Goal: Transaction & Acquisition: Book appointment/travel/reservation

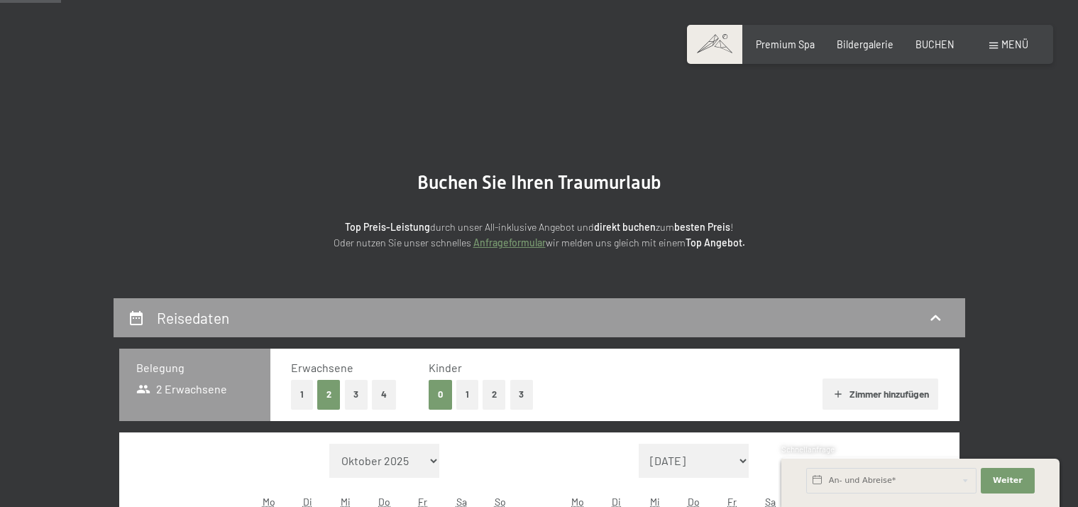
scroll to position [426, 0]
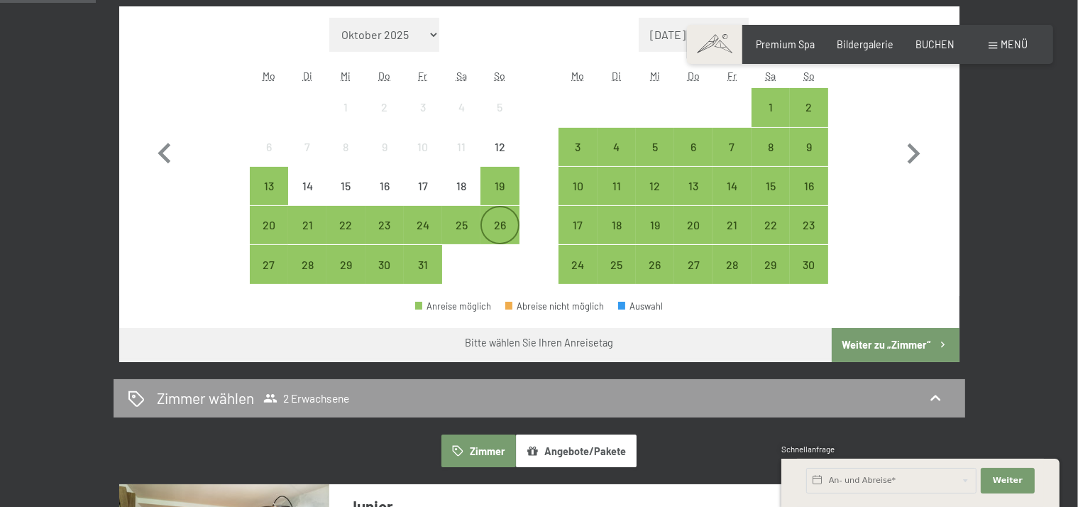
click at [507, 223] on div "26" at bounding box center [499, 236] width 35 height 35
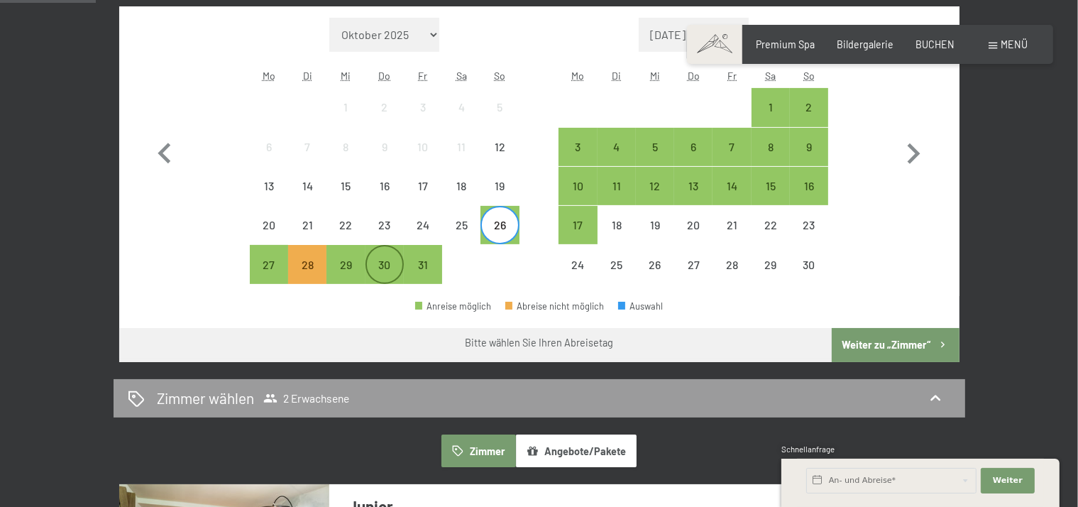
click at [387, 260] on div "30" at bounding box center [384, 276] width 35 height 35
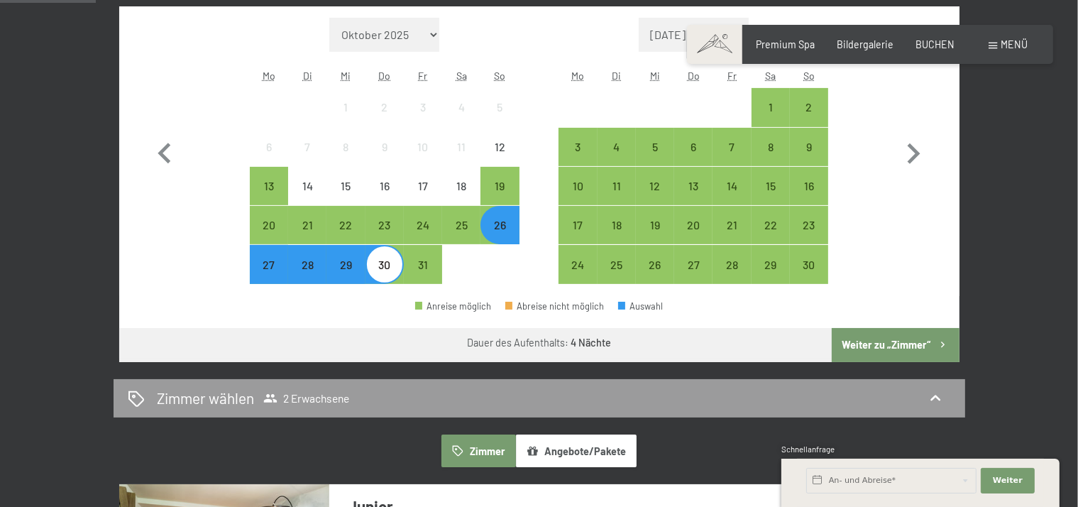
click at [907, 343] on button "Weiter zu „Zimmer“" at bounding box center [895, 345] width 127 height 34
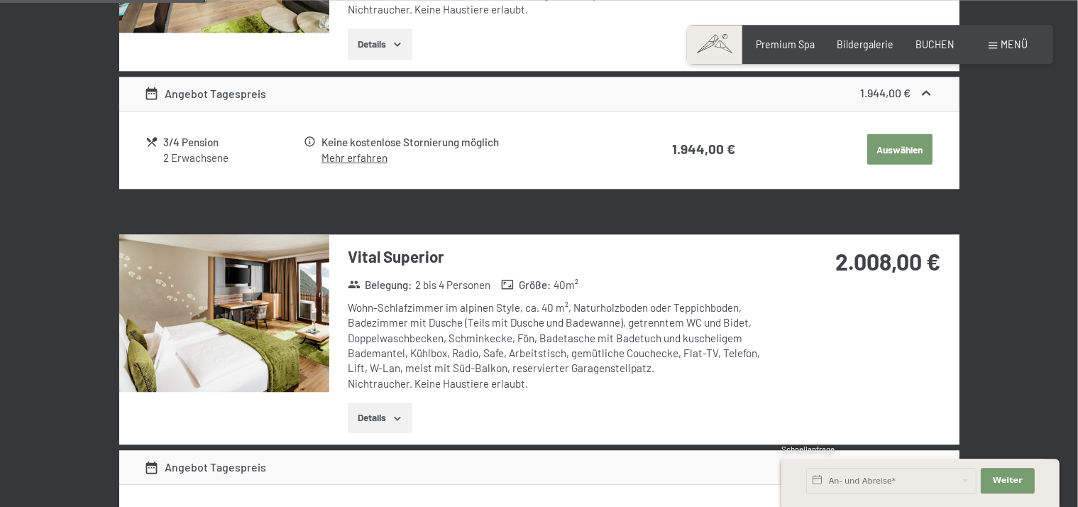
scroll to position [724, 0]
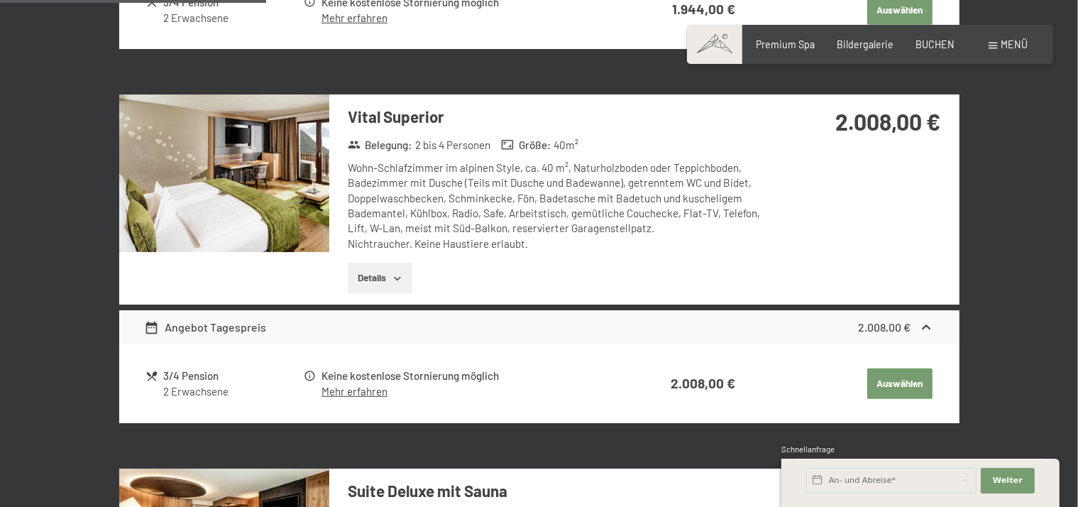
click at [364, 392] on link "Mehr erfahren" at bounding box center [354, 391] width 66 height 13
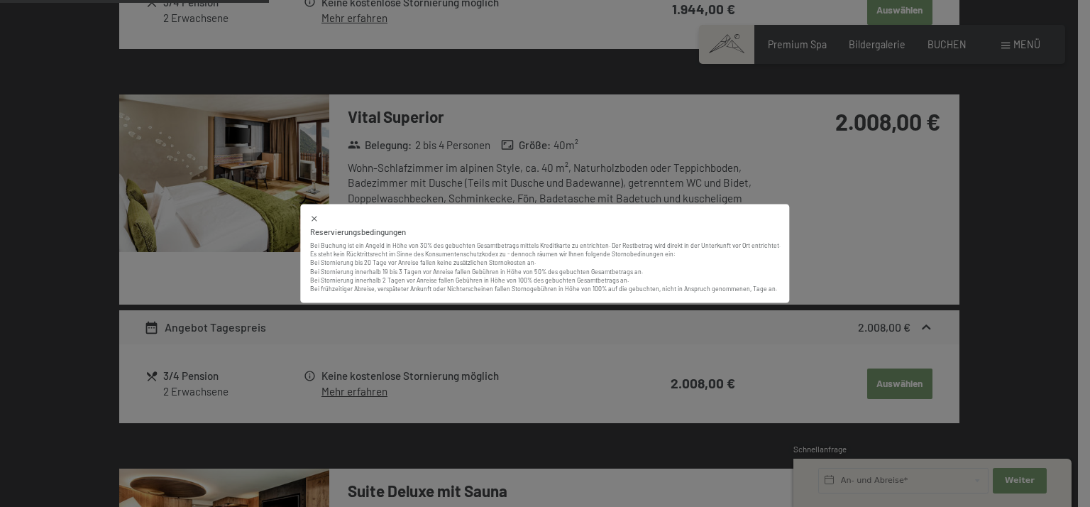
click at [838, 270] on div "Reservierungsbedingungen Bei Buchung ist ein Angeld in Höhe von 30% des gebucht…" at bounding box center [545, 253] width 1090 height 507
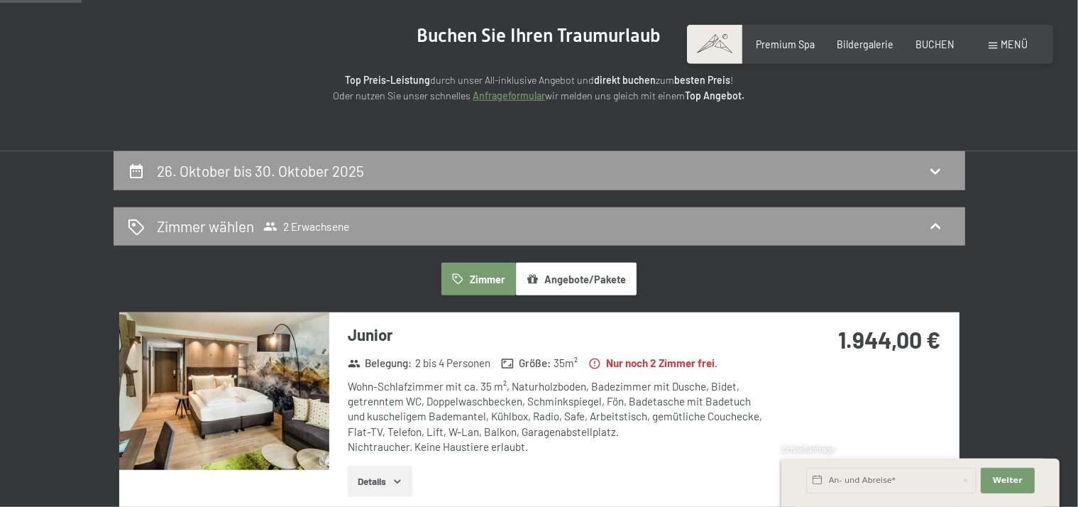
scroll to position [43, 0]
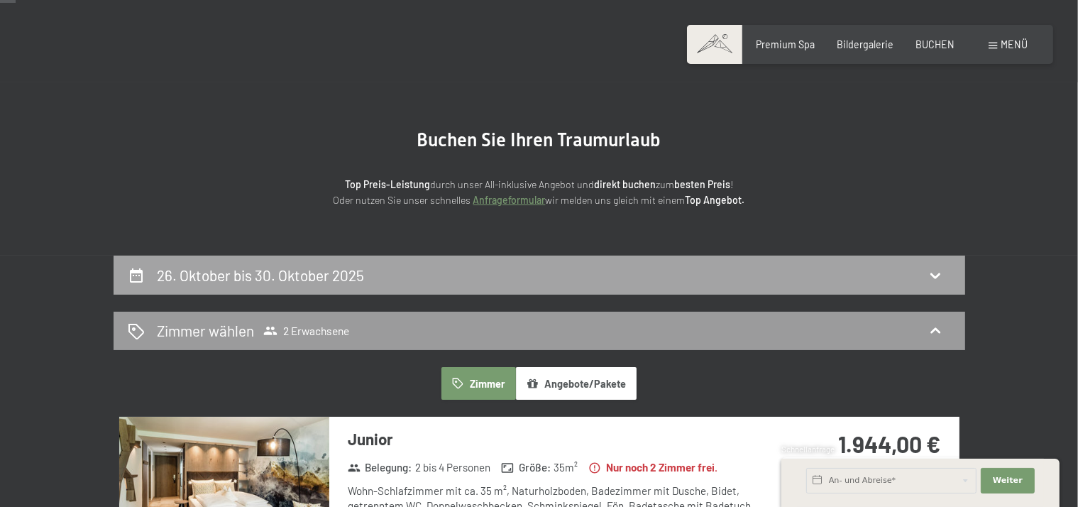
click at [634, 276] on div "26. Oktober bis 30. Oktober 2025" at bounding box center [539, 275] width 823 height 21
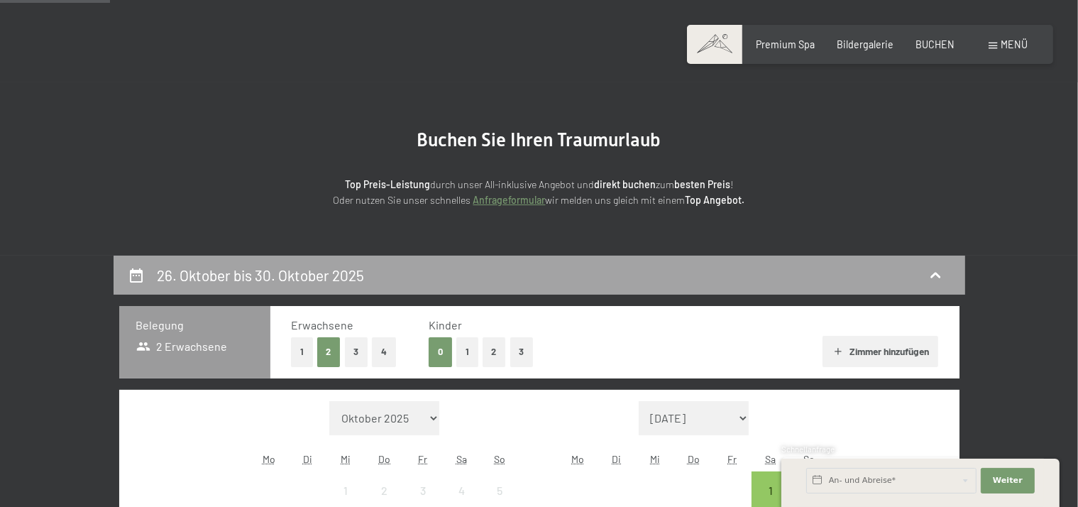
scroll to position [298, 0]
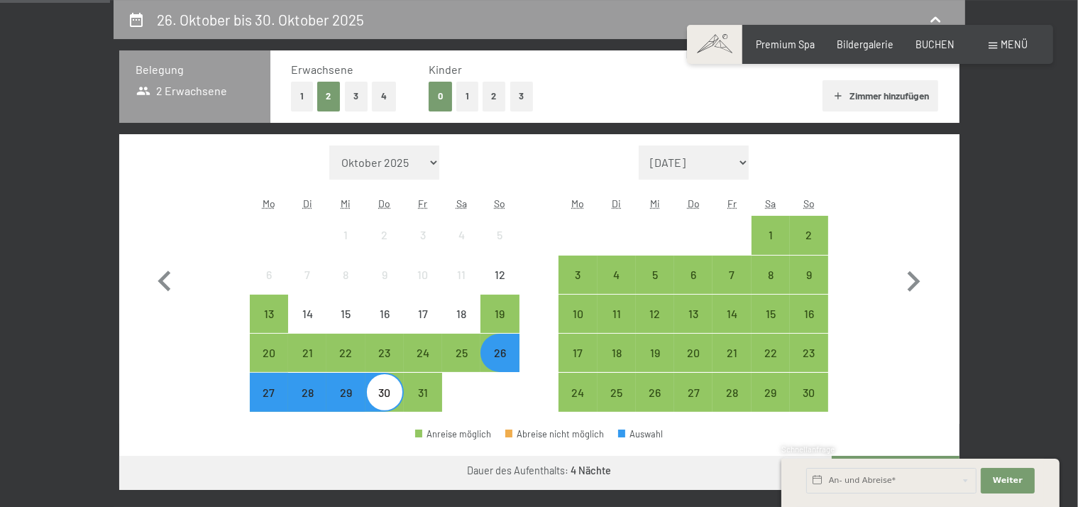
click at [512, 358] on div "26" at bounding box center [499, 364] width 35 height 35
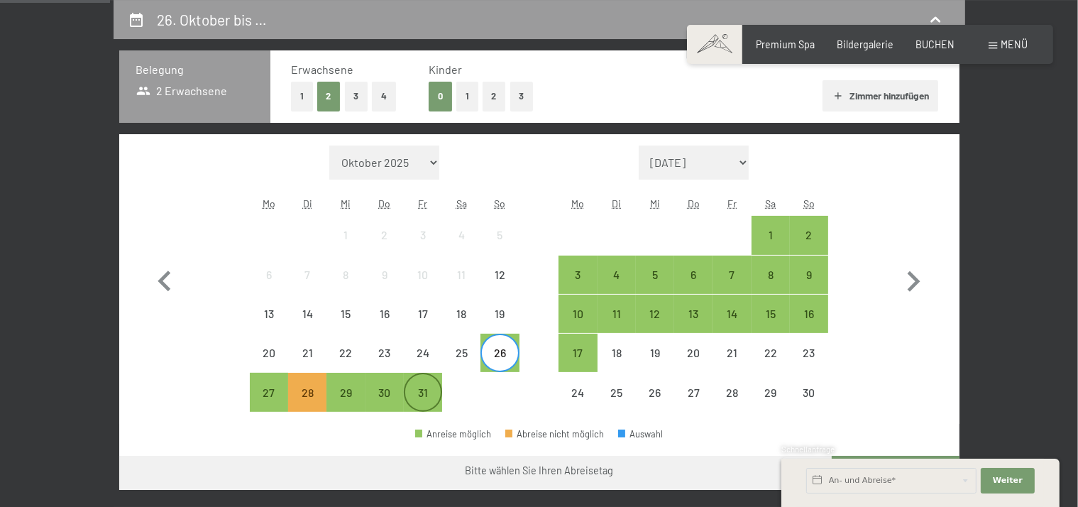
click at [433, 399] on div "31" at bounding box center [422, 404] width 35 height 35
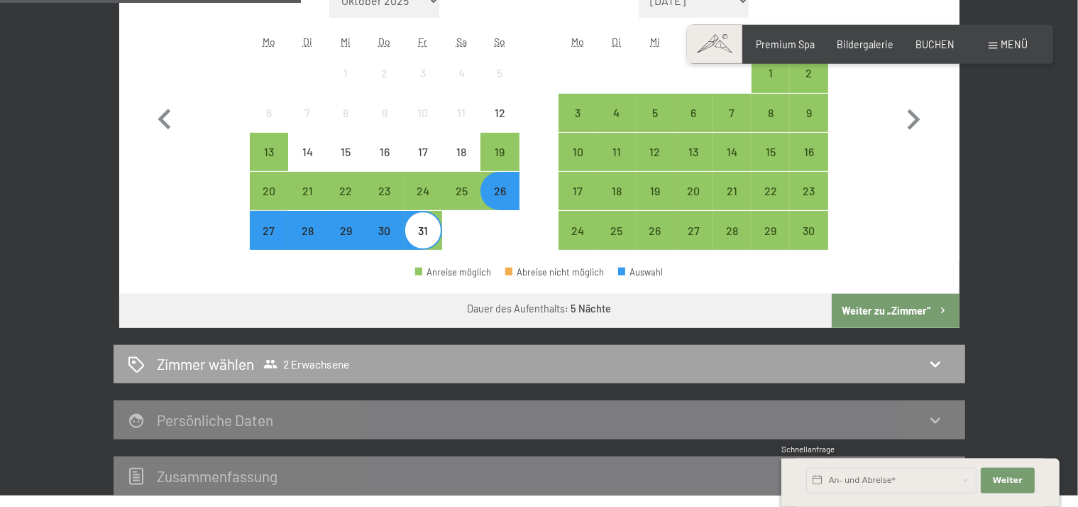
scroll to position [468, 0]
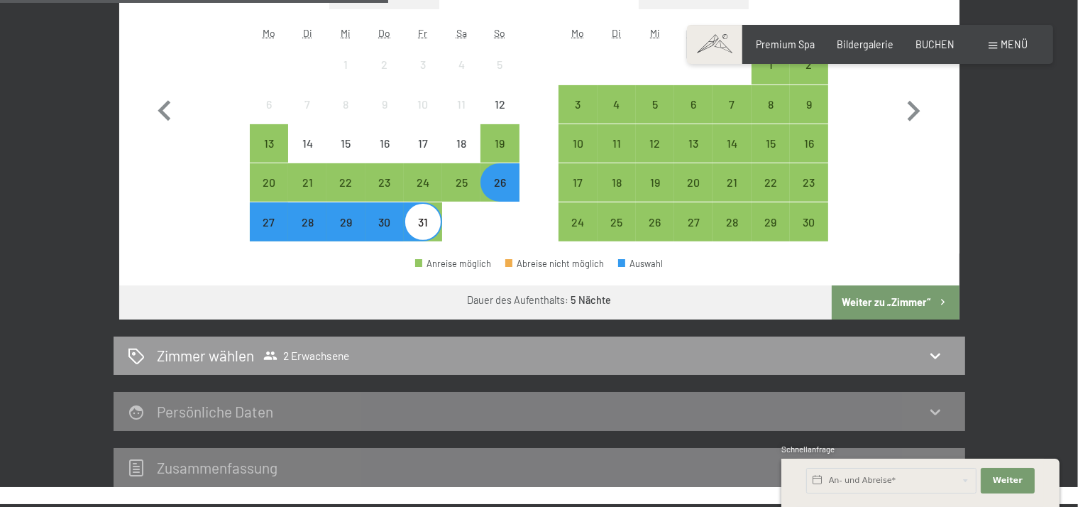
click at [945, 301] on icon "button" at bounding box center [943, 302] width 12 height 12
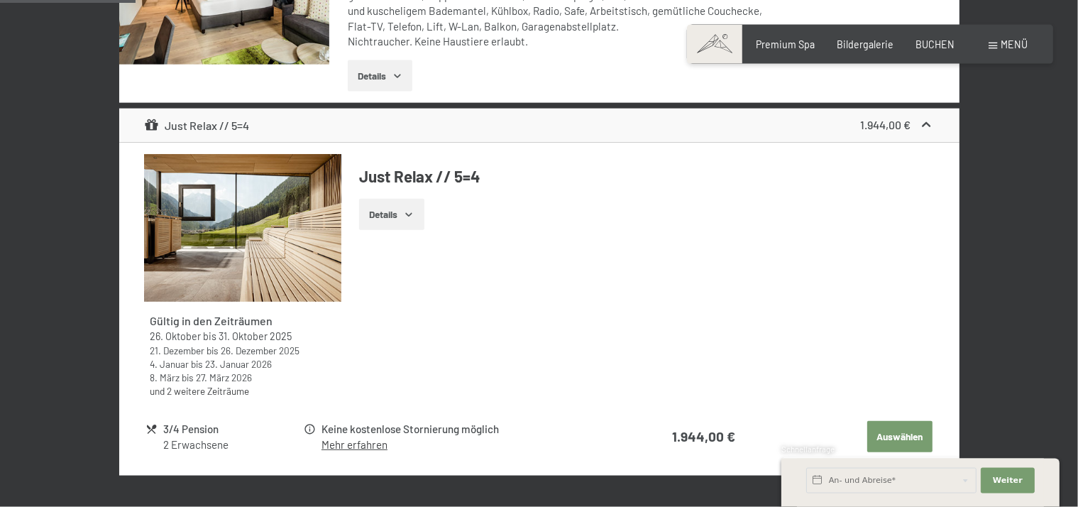
scroll to position [554, 0]
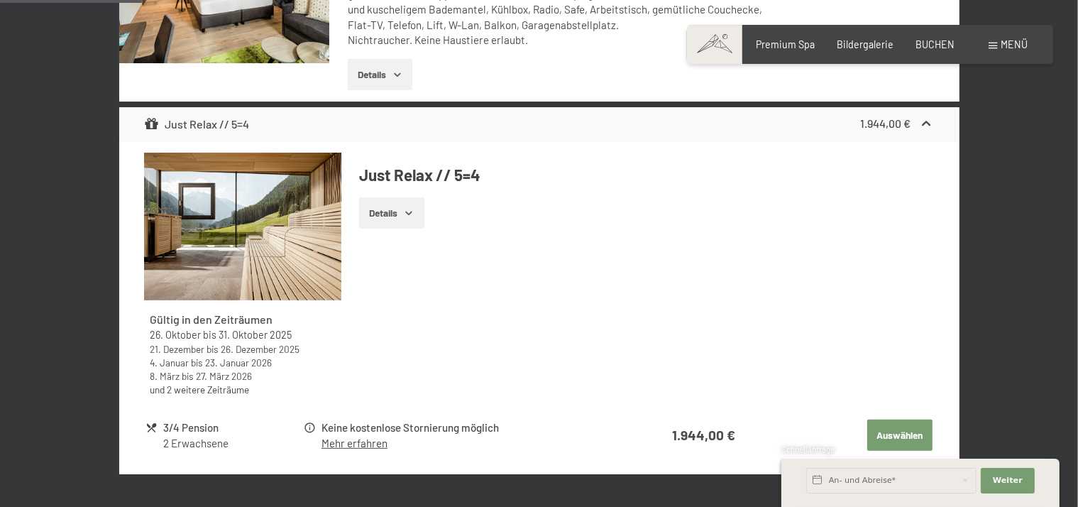
click at [411, 216] on icon "button" at bounding box center [408, 212] width 11 height 11
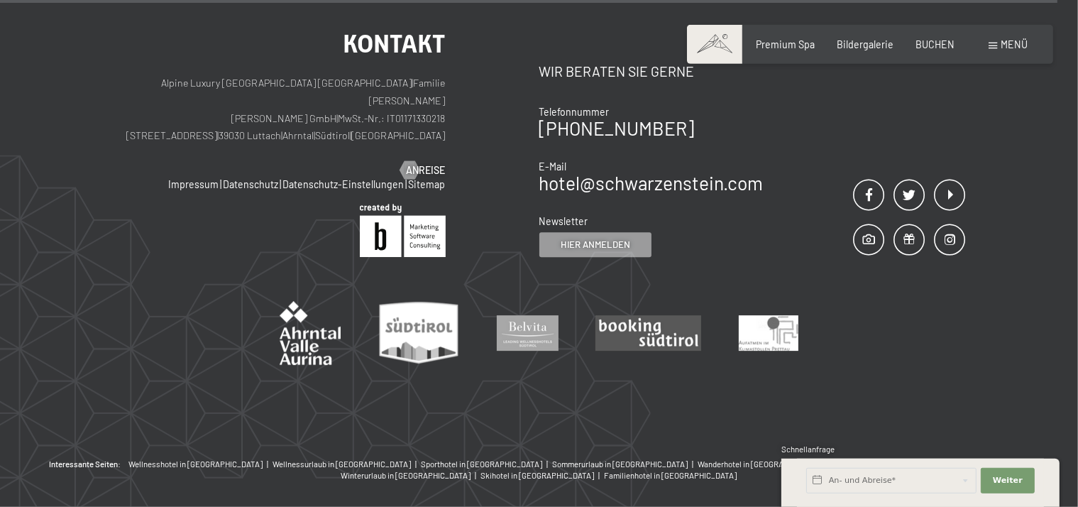
scroll to position [4329, 0]
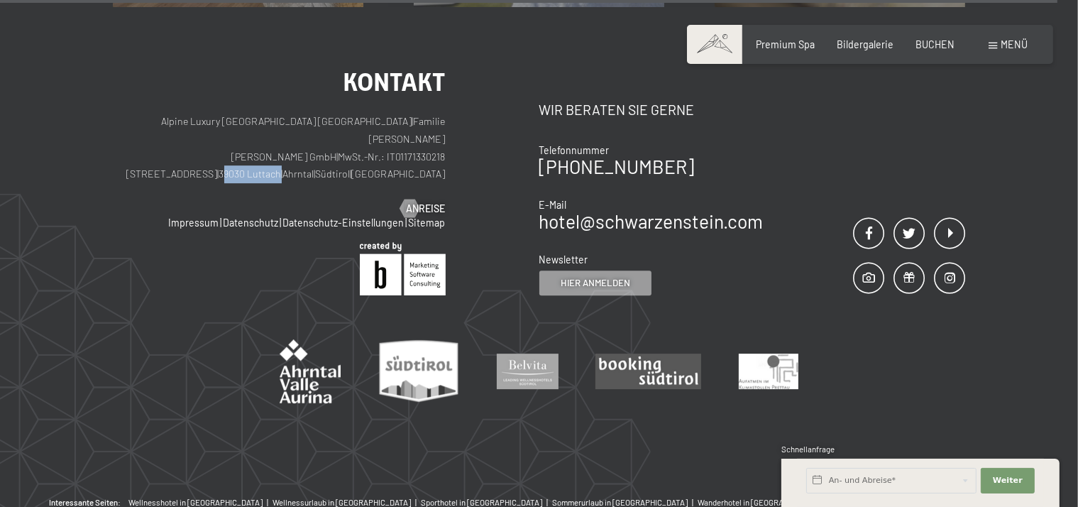
drag, startPoint x: 277, startPoint y: 155, endPoint x: 331, endPoint y: 155, distance: 54.6
click at [331, 155] on p "Alpine Luxury [GEOGRAPHIC_DATA] SCHWARZENSTEIN | Familie [PERSON_NAME] [PERSON_…" at bounding box center [279, 148] width 333 height 70
drag, startPoint x: 277, startPoint y: 155, endPoint x: 336, endPoint y: 155, distance: 59.6
click at [336, 155] on p "Alpine Luxury [GEOGRAPHIC_DATA] SCHWARZENSTEIN | Familie [PERSON_NAME] [PERSON_…" at bounding box center [279, 148] width 333 height 70
copy p "39030 Luttach"
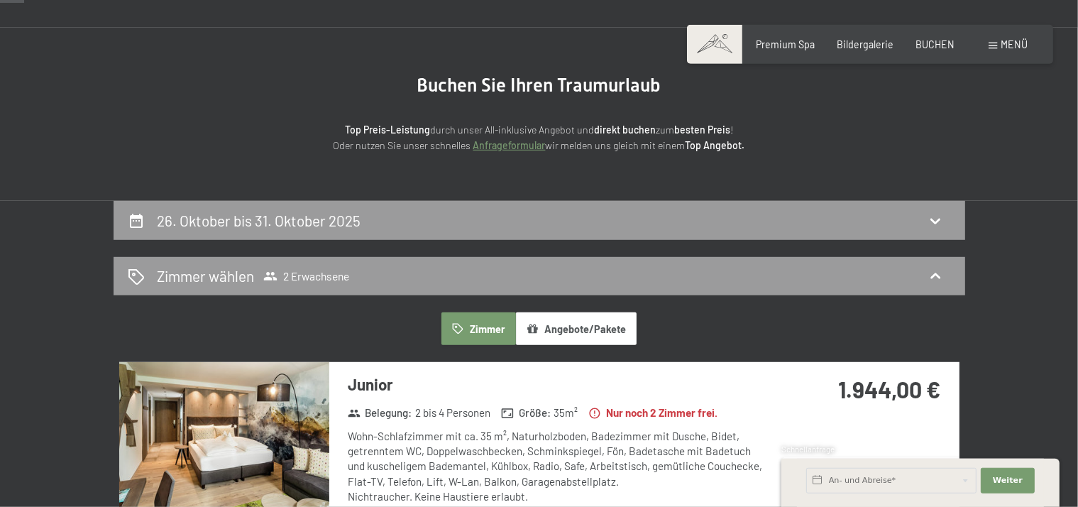
scroll to position [0, 0]
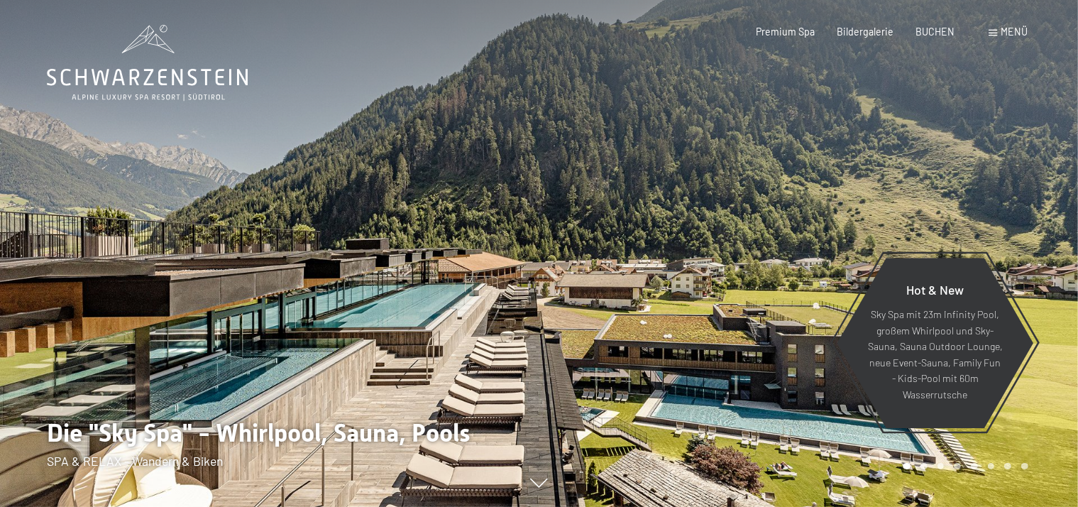
click at [937, 39] on div "Buchen Anfragen Premium Spa Bildergalerie BUCHEN Menü DE IT EN Gutschein Bilder…" at bounding box center [870, 32] width 316 height 14
click at [935, 31] on span "BUCHEN" at bounding box center [934, 29] width 39 height 12
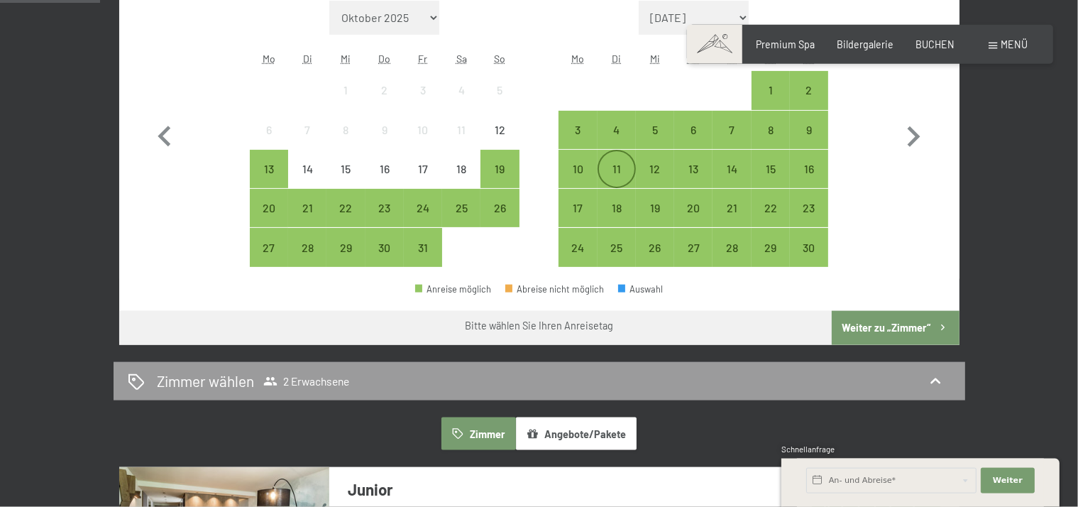
scroll to position [426, 0]
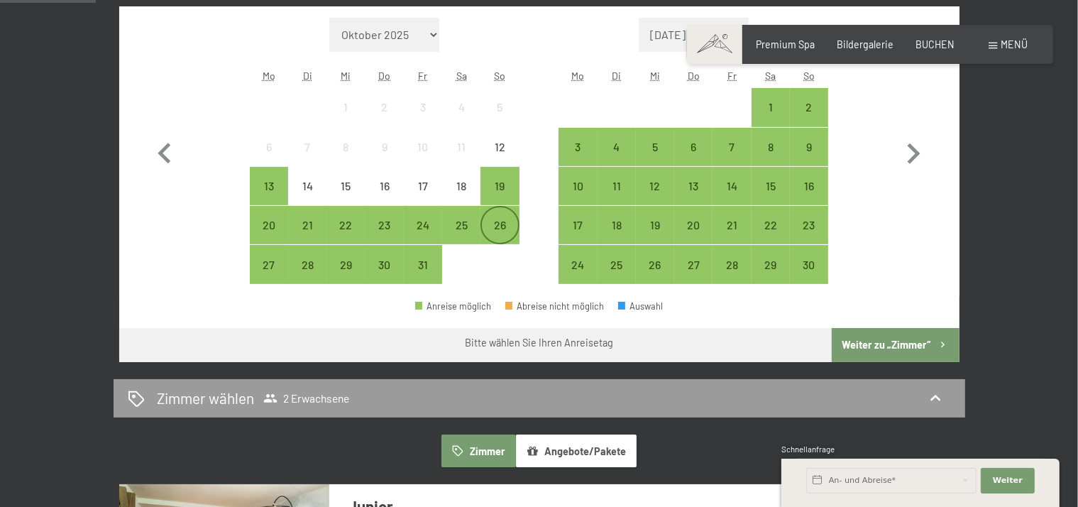
click at [507, 226] on div "26" at bounding box center [499, 236] width 35 height 35
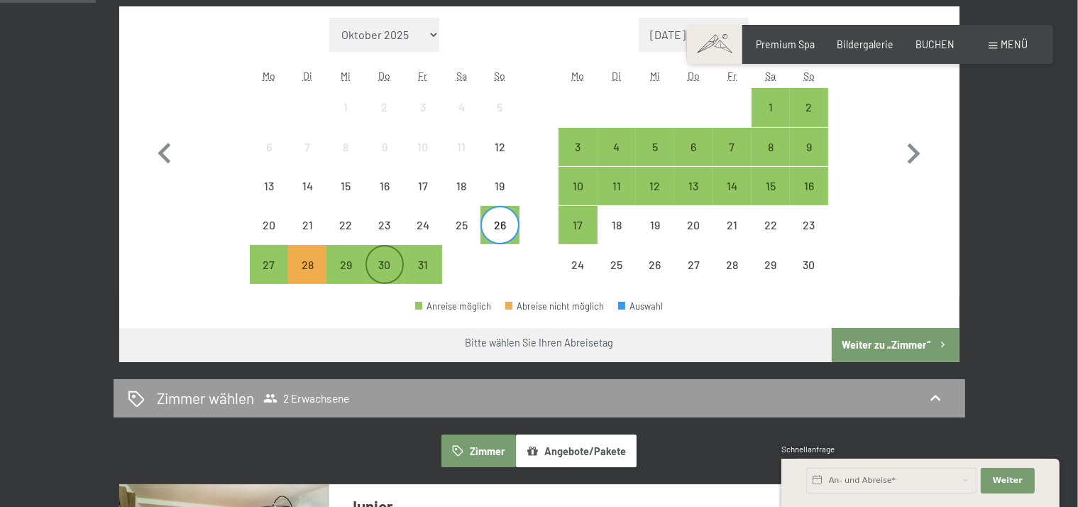
click at [382, 265] on div "30" at bounding box center [384, 276] width 35 height 35
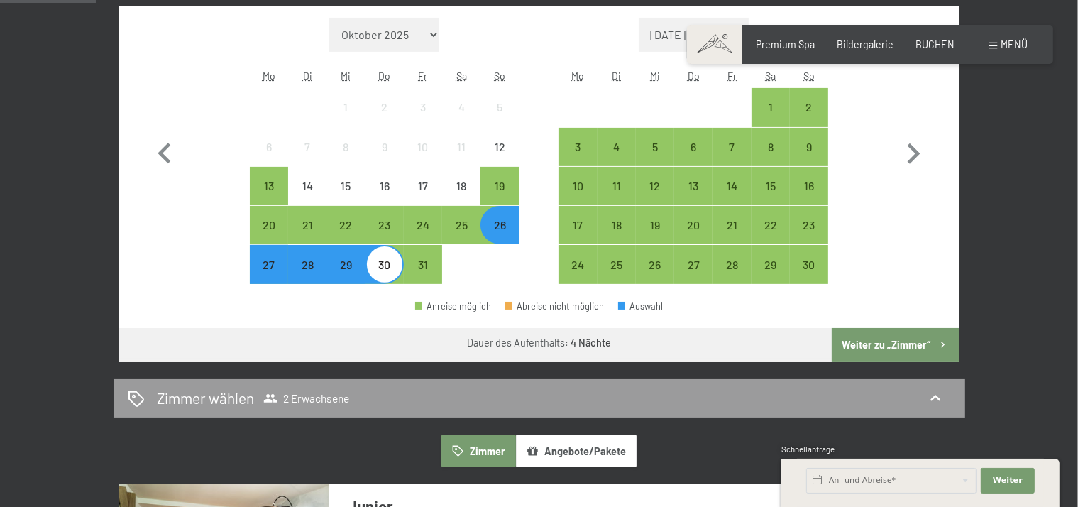
click at [913, 349] on button "Weiter zu „Zimmer“" at bounding box center [895, 345] width 127 height 34
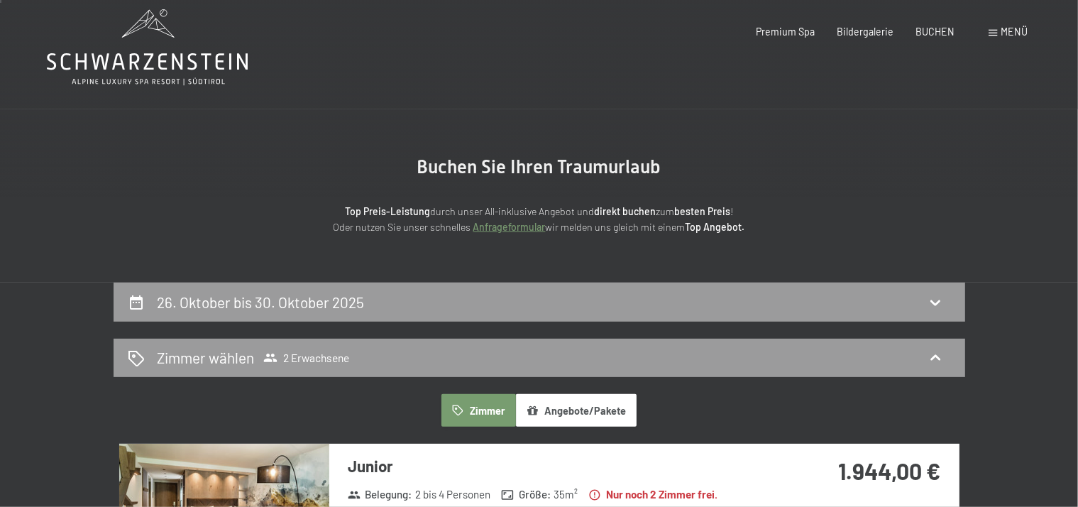
scroll to position [0, 0]
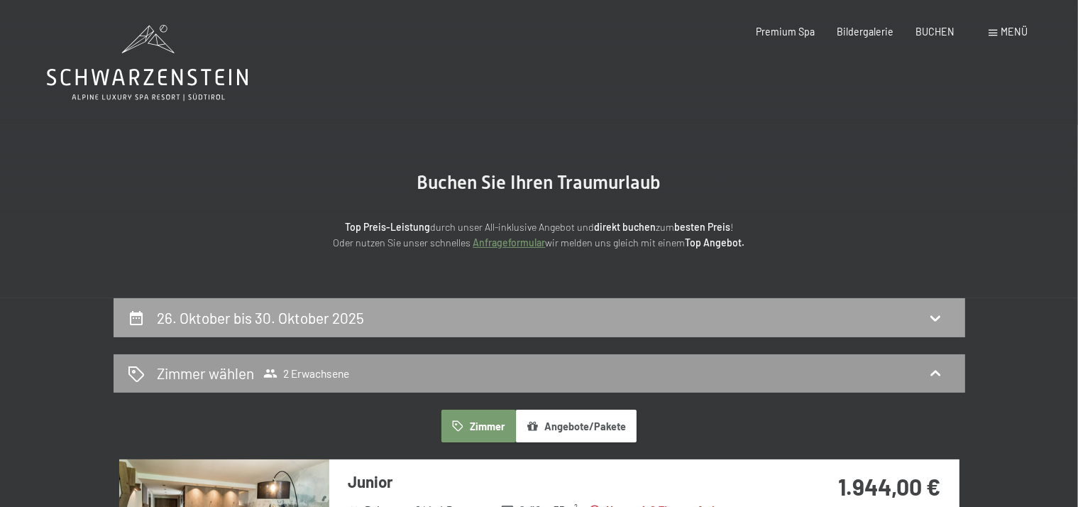
click at [932, 316] on icon at bounding box center [935, 318] width 10 height 6
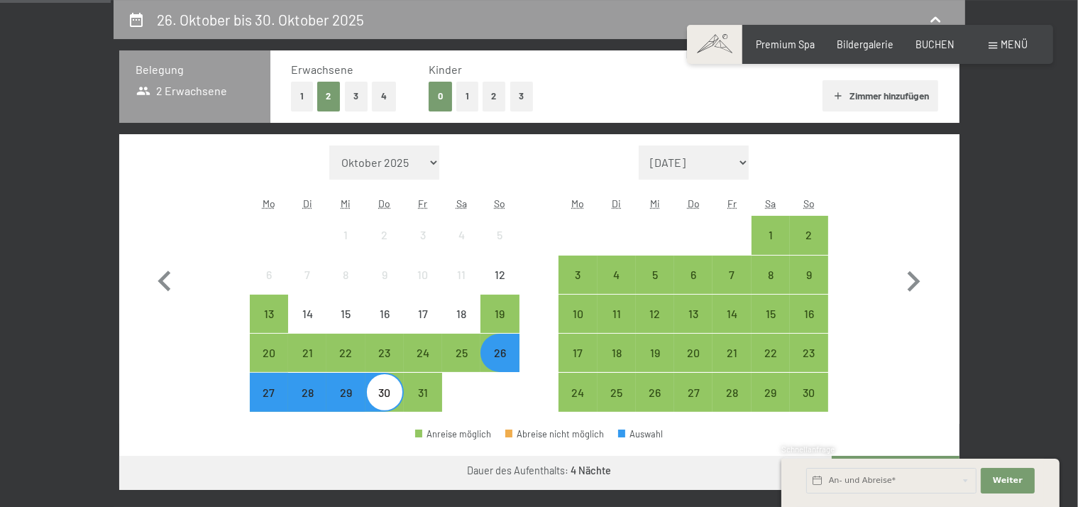
click at [504, 351] on div "26" at bounding box center [499, 364] width 35 height 35
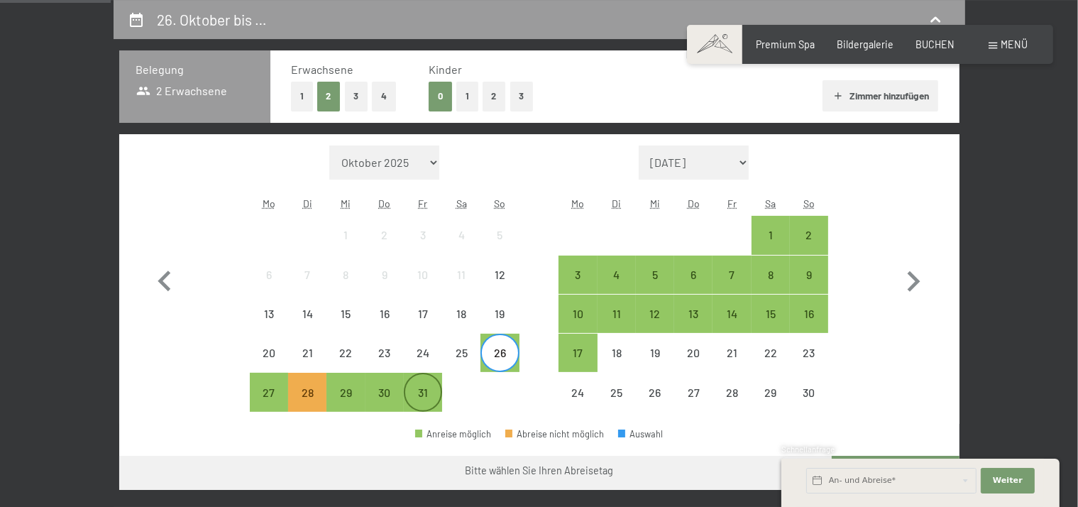
click at [431, 397] on div "31" at bounding box center [422, 404] width 35 height 35
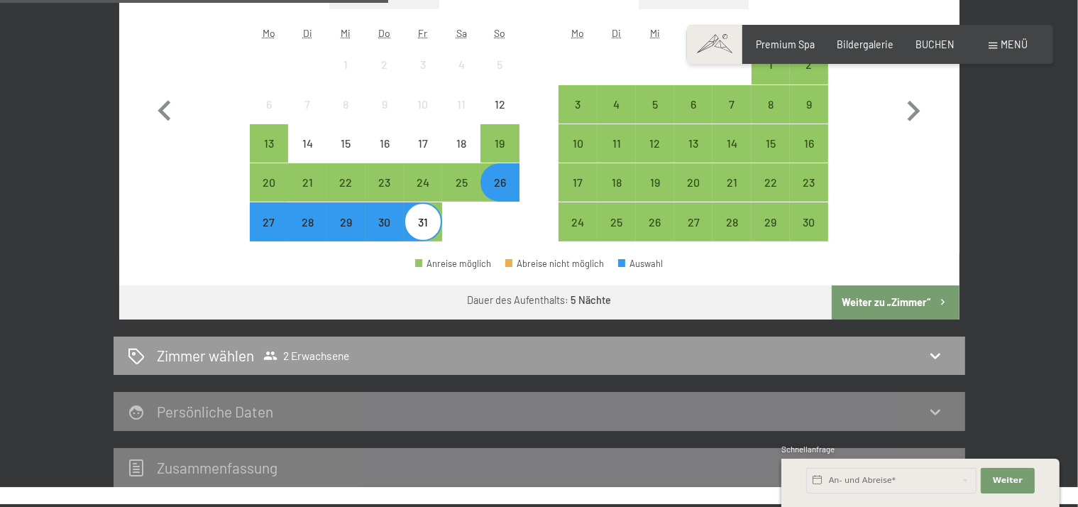
click at [909, 309] on button "Weiter zu „Zimmer“" at bounding box center [895, 302] width 127 height 34
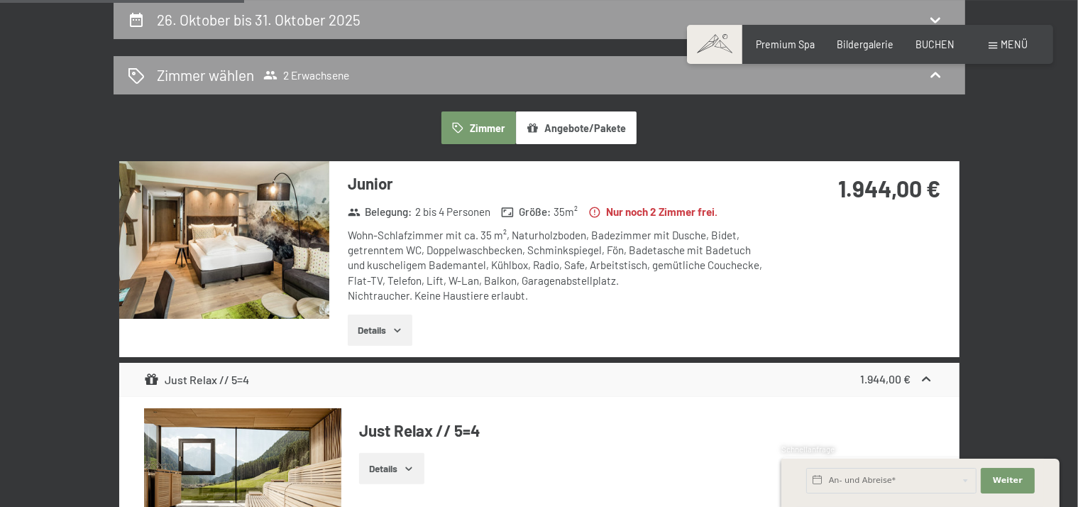
click at [409, 337] on button "Details" at bounding box center [380, 329] width 65 height 31
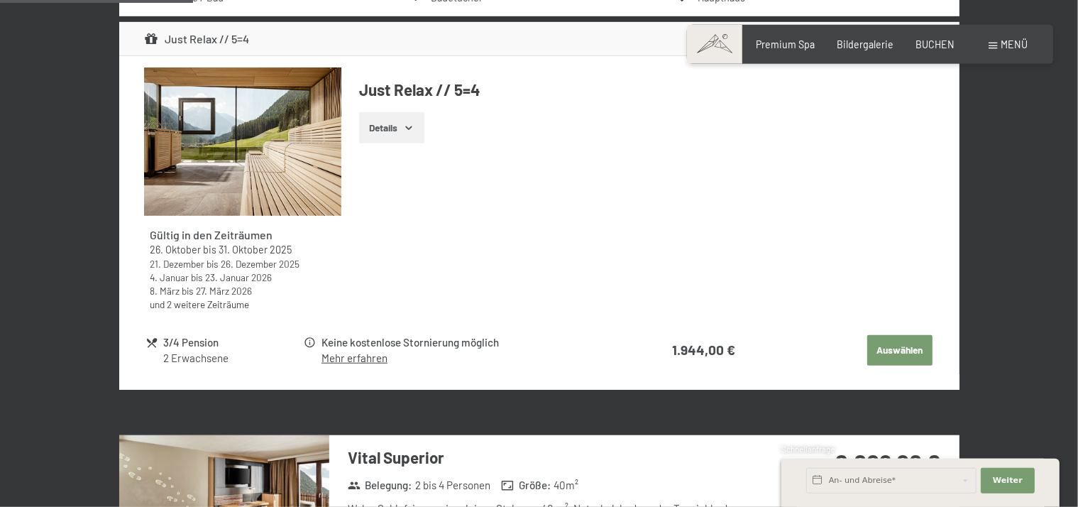
scroll to position [809, 0]
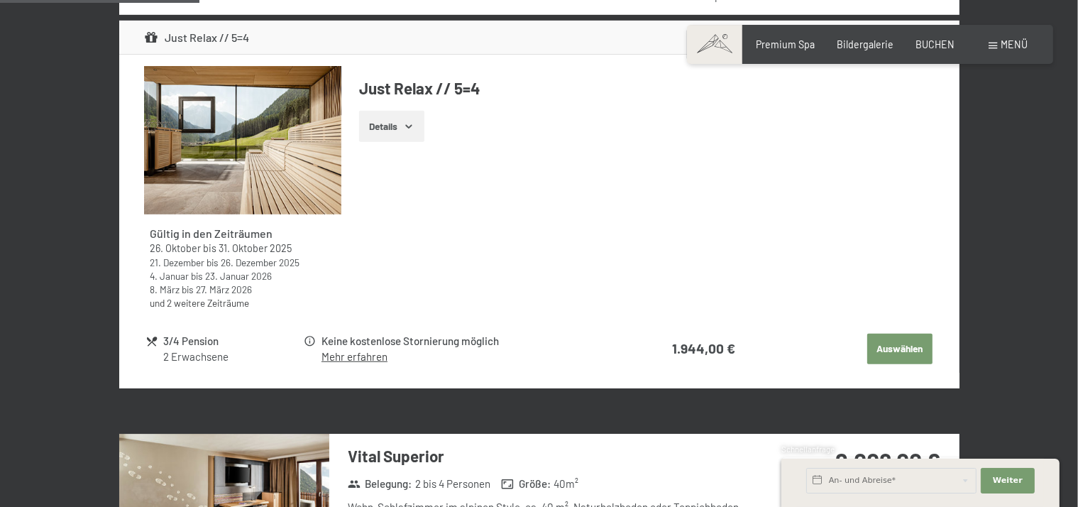
click at [412, 126] on icon "button" at bounding box center [408, 127] width 6 height 4
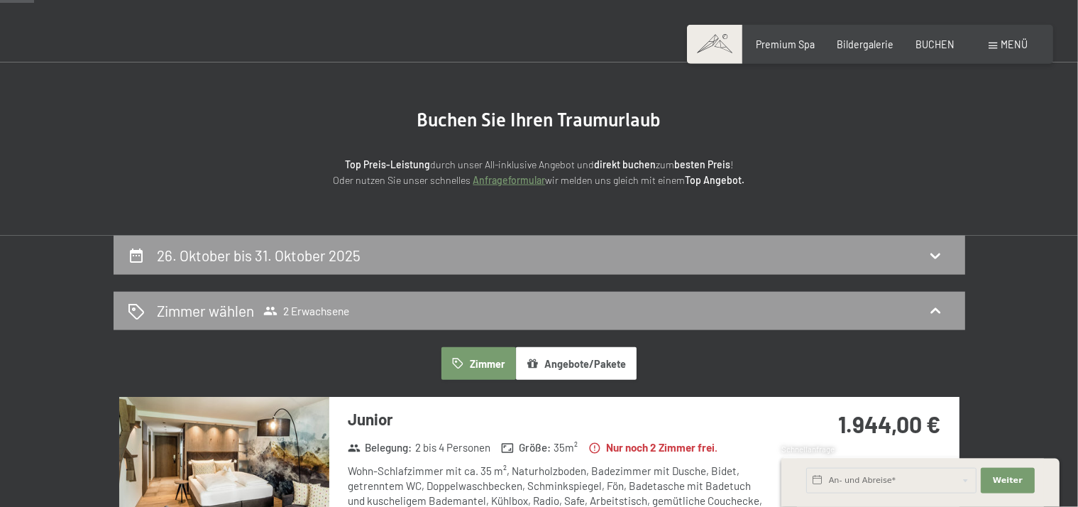
scroll to position [170, 0]
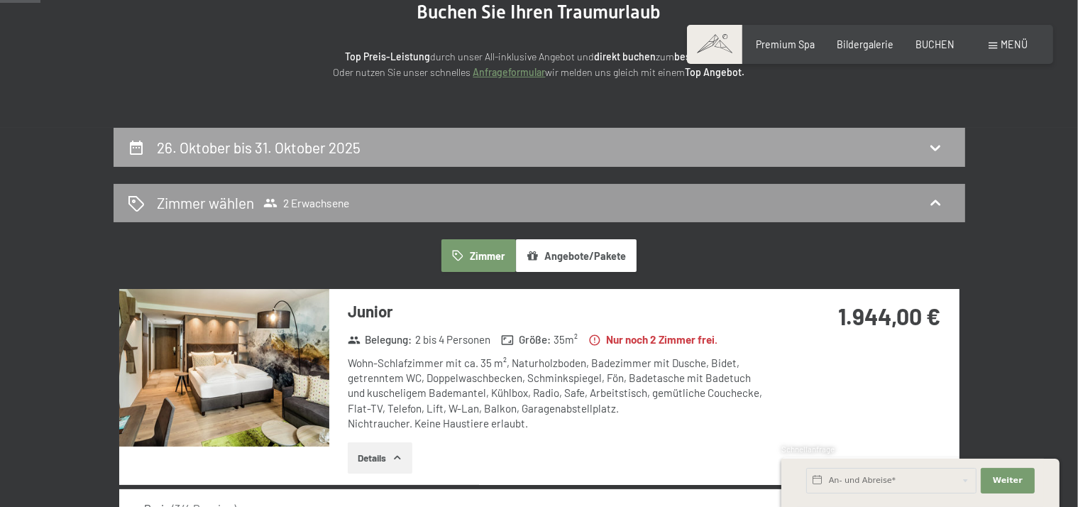
click at [938, 150] on icon at bounding box center [935, 147] width 17 height 17
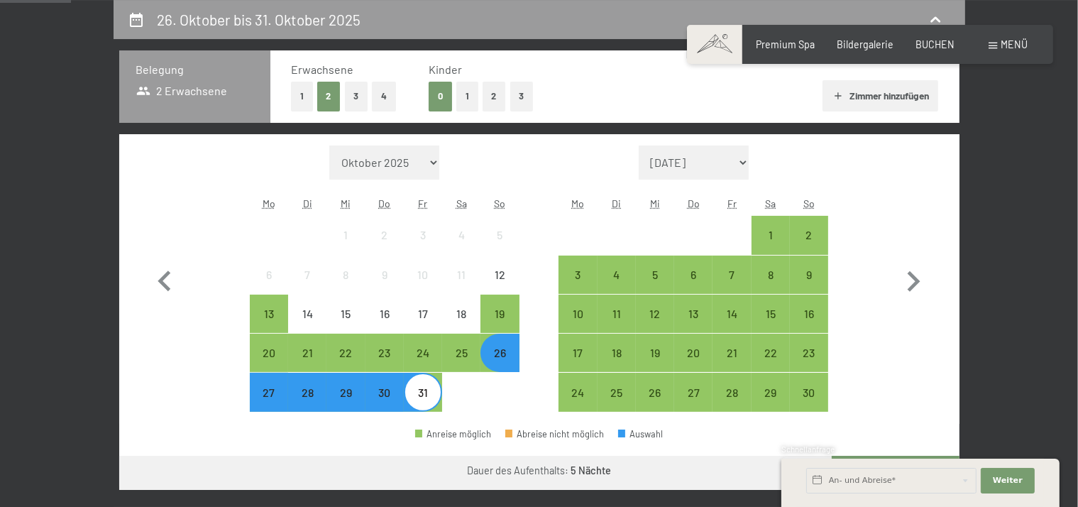
click at [1042, 152] on div "26. Oktober bis 31. Oktober 2025 Belegung 2 Erwachsene Erwachsene 1 2 3 4 Kinde…" at bounding box center [539, 328] width 1078 height 657
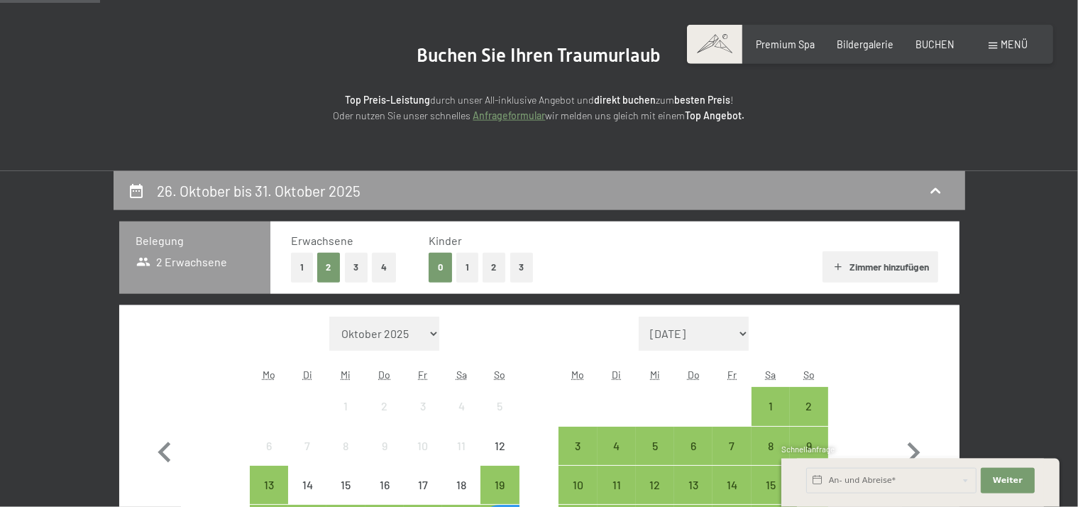
scroll to position [0, 0]
